Goal: Information Seeking & Learning: Learn about a topic

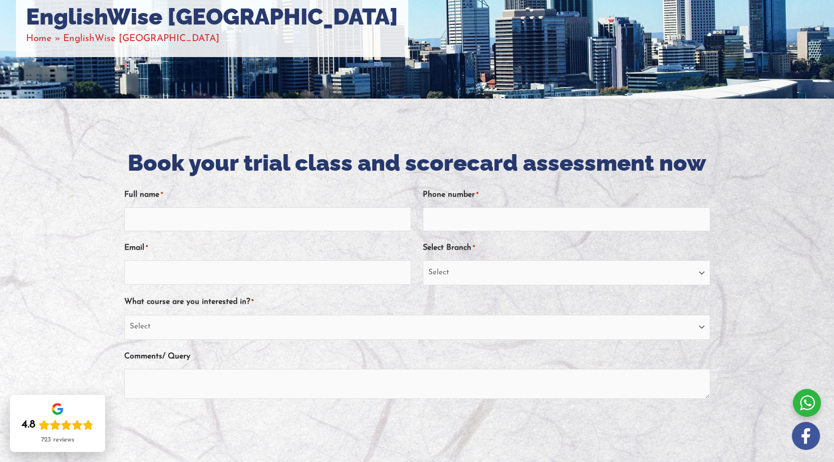
scroll to position [200, 0]
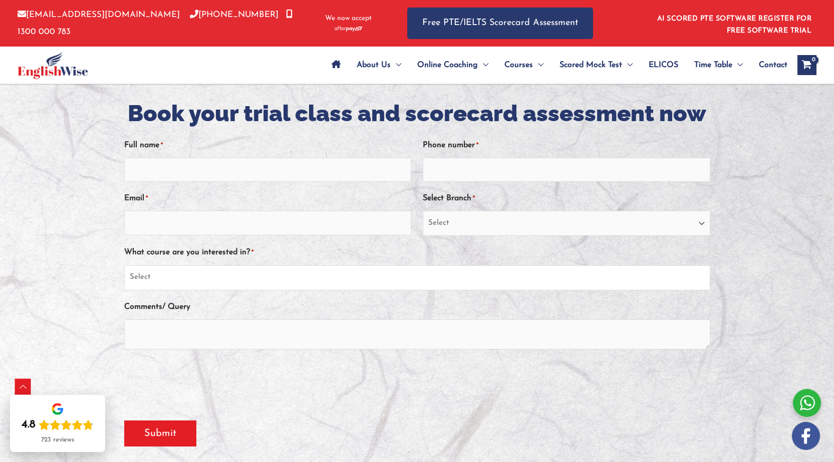
click at [674, 278] on select "Select PTE NAATI IELTS OET General English" at bounding box center [417, 277] width 586 height 25
select select "PTE"
click at [124, 265] on select "Select PTE NAATI IELTS OET General English" at bounding box center [417, 277] width 586 height 25
click at [530, 223] on select "Select [GEOGRAPHIC_DATA] [GEOGRAPHIC_DATA] [GEOGRAPHIC_DATA] EnglishWise Global…" at bounding box center [566, 223] width 287 height 25
select select "[GEOGRAPHIC_DATA]"
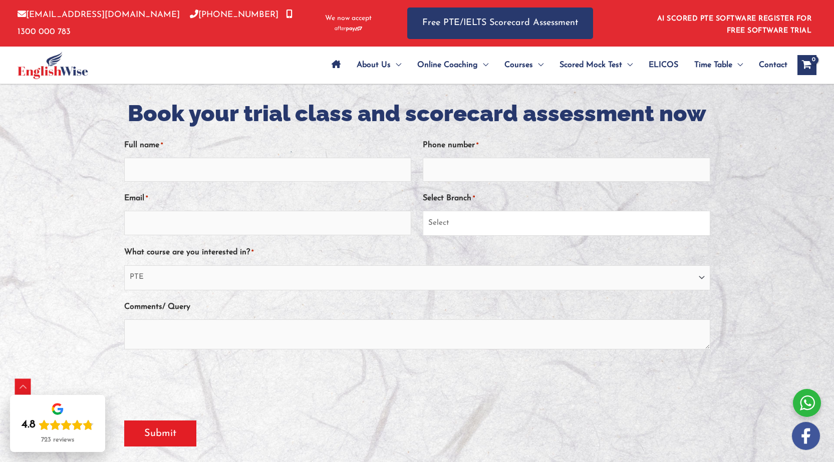
click at [423, 211] on select "Select [GEOGRAPHIC_DATA] [GEOGRAPHIC_DATA] [GEOGRAPHIC_DATA] EnglishWise Global…" at bounding box center [566, 223] width 287 height 25
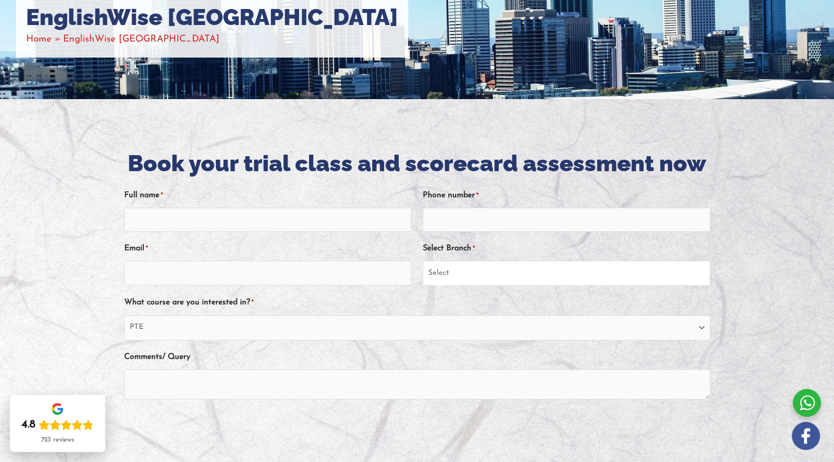
scroll to position [0, 0]
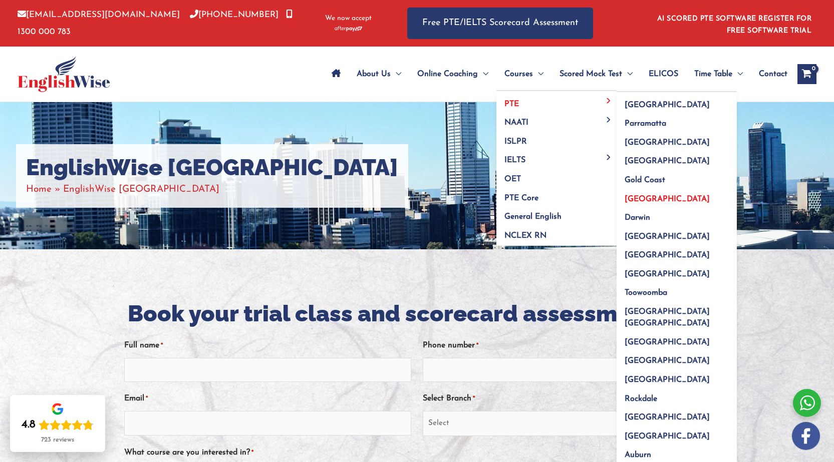
click at [630, 201] on span "[GEOGRAPHIC_DATA]" at bounding box center [667, 199] width 85 height 8
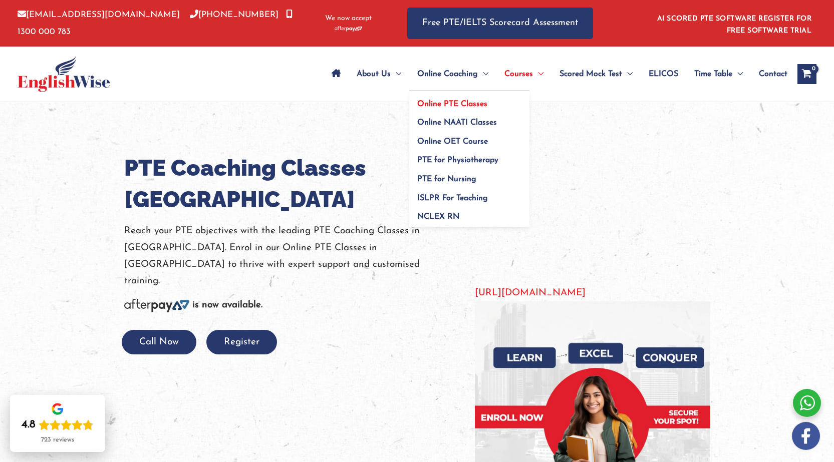
click at [444, 101] on span "Online PTE Classes" at bounding box center [452, 104] width 70 height 8
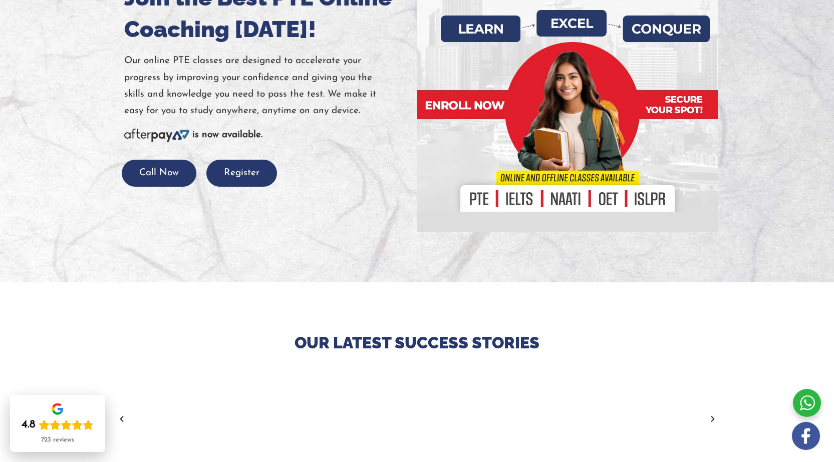
scroll to position [50, 0]
